Goal: Task Accomplishment & Management: Use online tool/utility

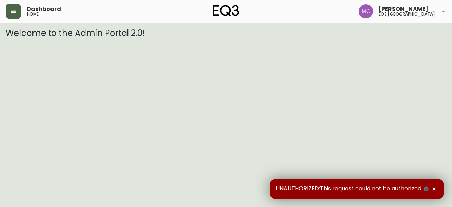
click at [9, 6] on button "button" at bounding box center [14, 12] width 16 height 16
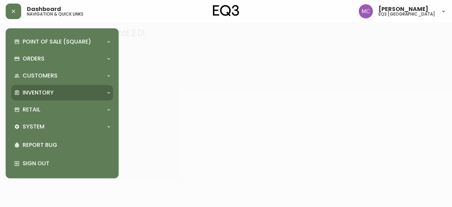
click at [54, 91] on div "Inventory" at bounding box center [58, 93] width 89 height 8
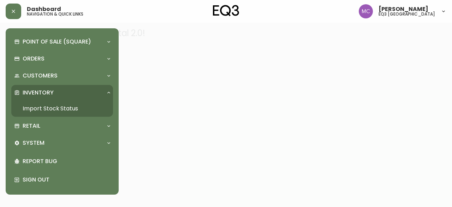
click at [60, 107] on link "Import Stock Status" at bounding box center [62, 108] width 102 height 16
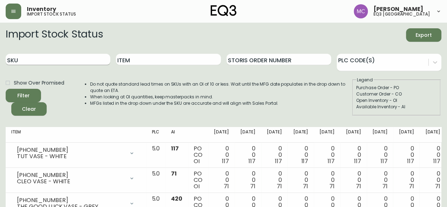
click at [57, 62] on input "SKU" at bounding box center [58, 59] width 105 height 11
paste input "570123"
type input "5"
paste input "[PHONE_NUMBER]"
type input "[PHONE_NUMBER]"
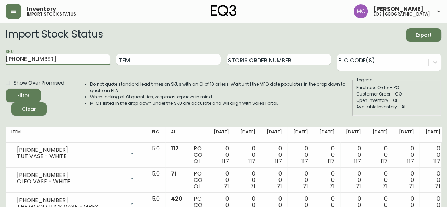
click at [6, 89] on button "Filter" at bounding box center [23, 95] width 35 height 13
